Goal: Find specific page/section: Find specific page/section

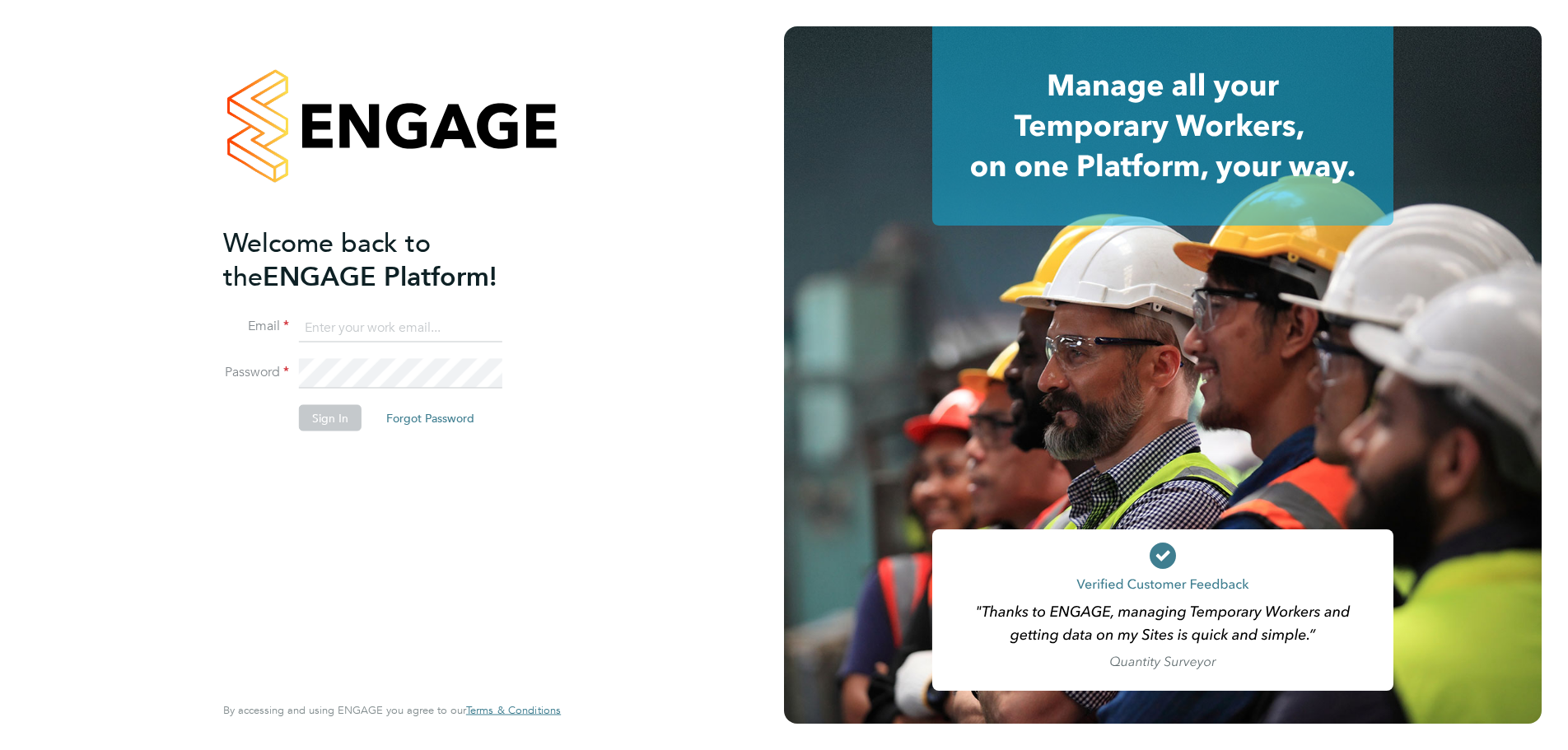
type input "timlerwill@itsconstruction.co.uk"
click at [321, 422] on button "Sign In" at bounding box center [330, 417] width 62 height 26
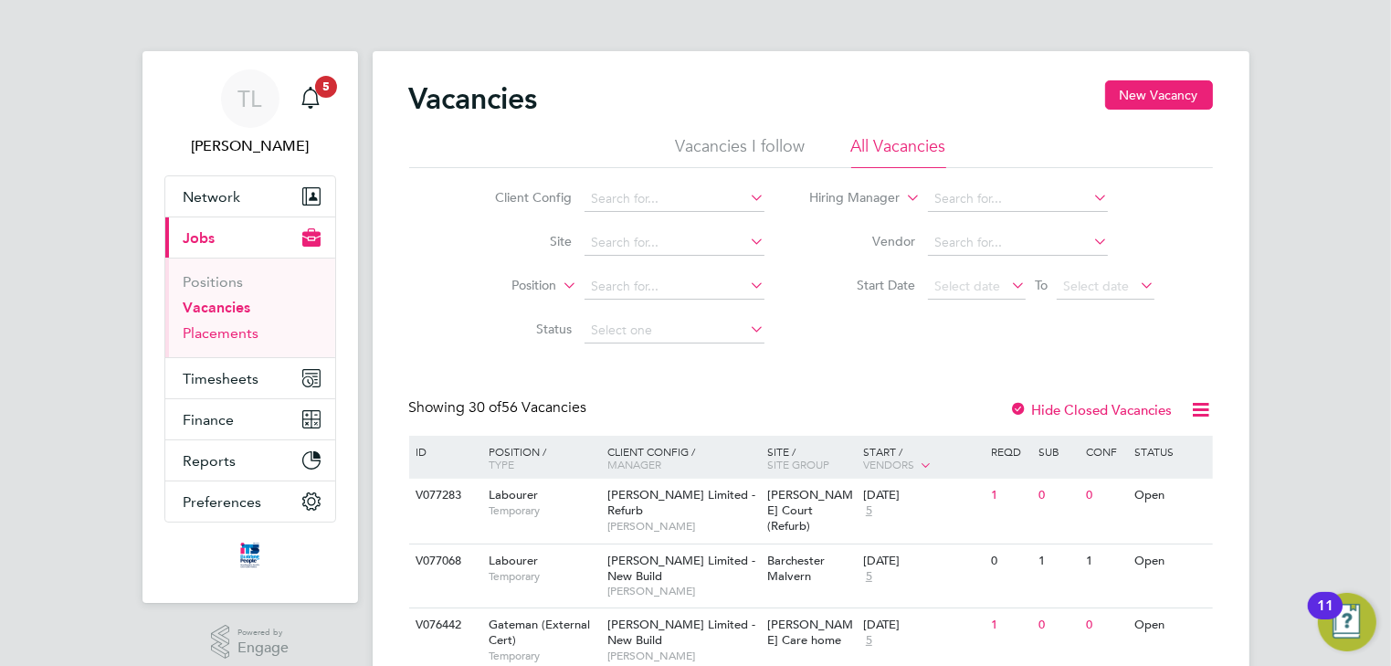
click at [218, 328] on link "Placements" at bounding box center [222, 332] width 76 height 17
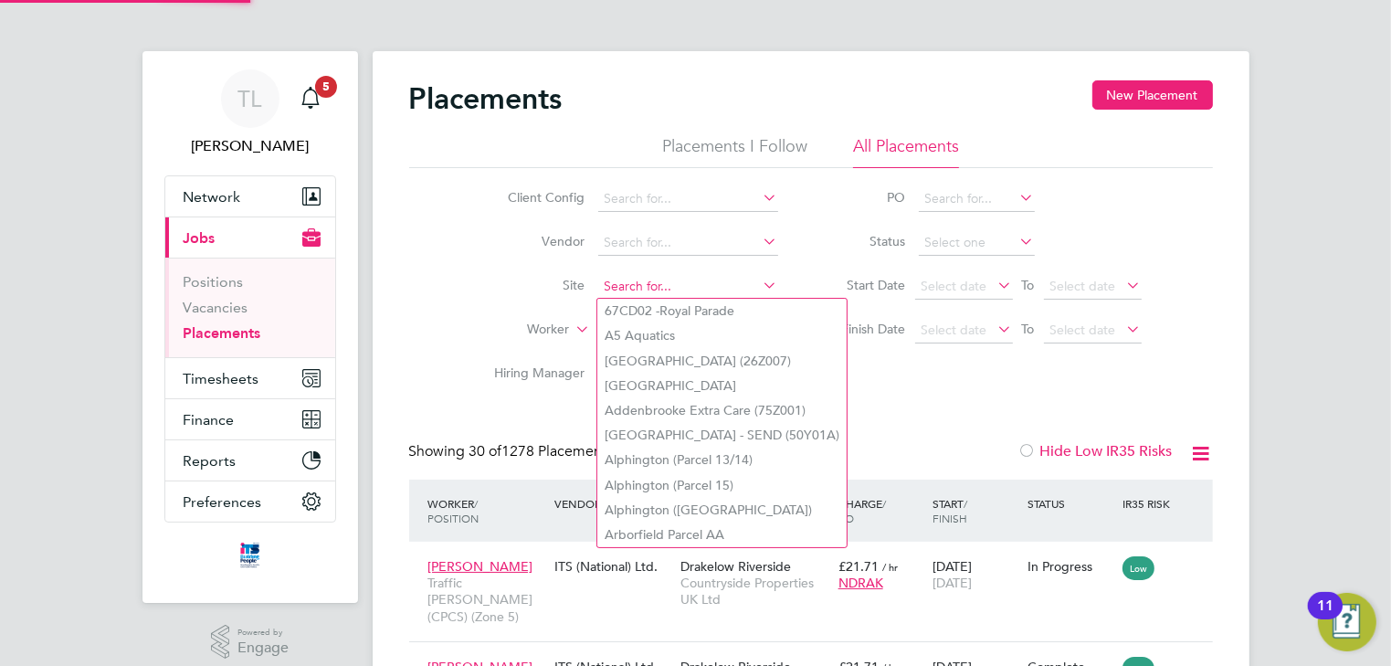
click at [649, 278] on input at bounding box center [688, 287] width 180 height 26
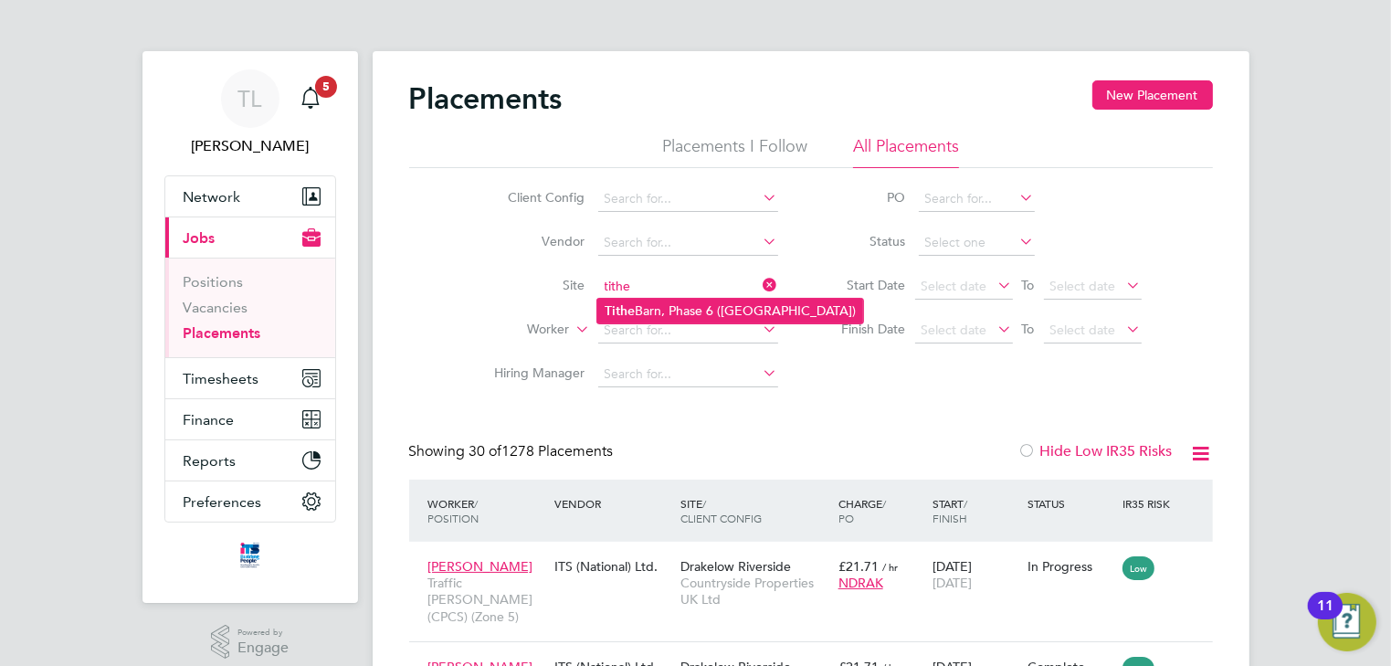
click at [636, 301] on li "Tithe Barn, Phase 6 ([GEOGRAPHIC_DATA])" at bounding box center [730, 311] width 266 height 25
type input "Tithe Barn, Phase 6 ([GEOGRAPHIC_DATA])"
